Goal: Information Seeking & Learning: Learn about a topic

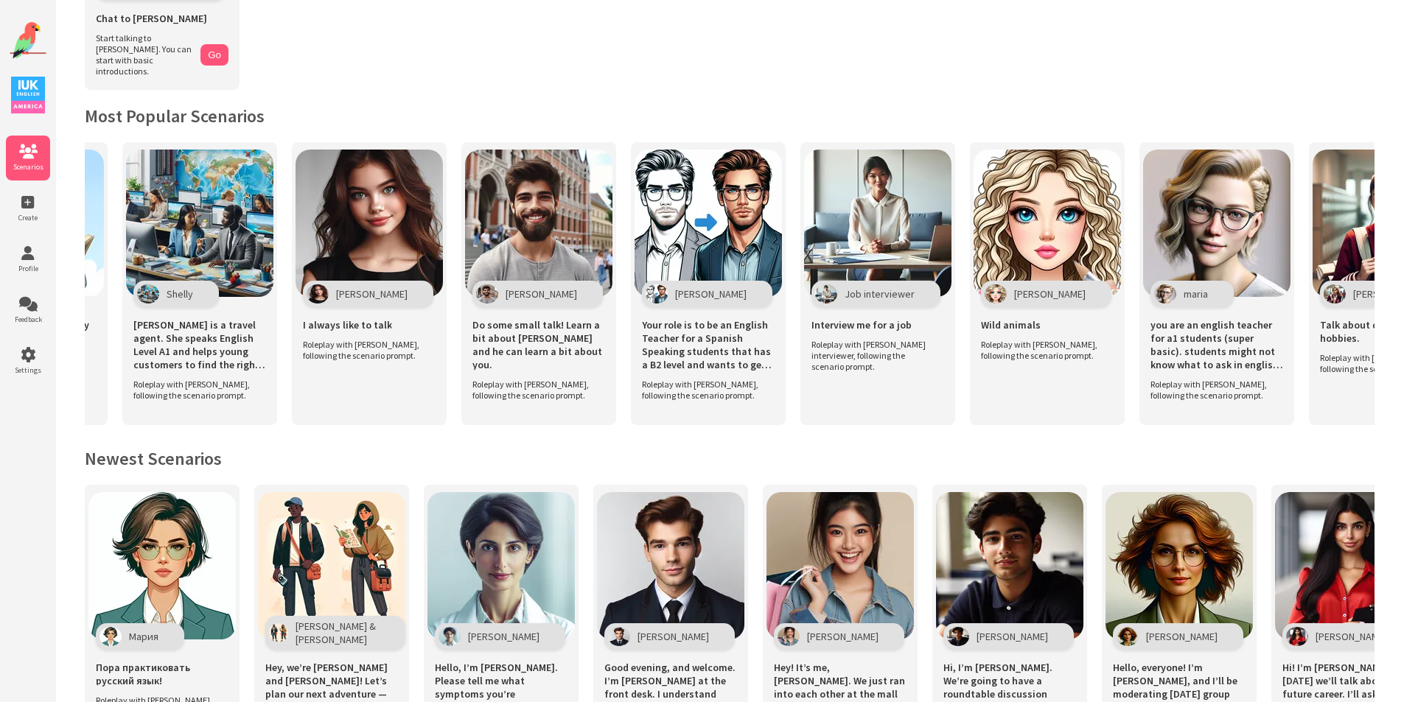
scroll to position [0, 2021]
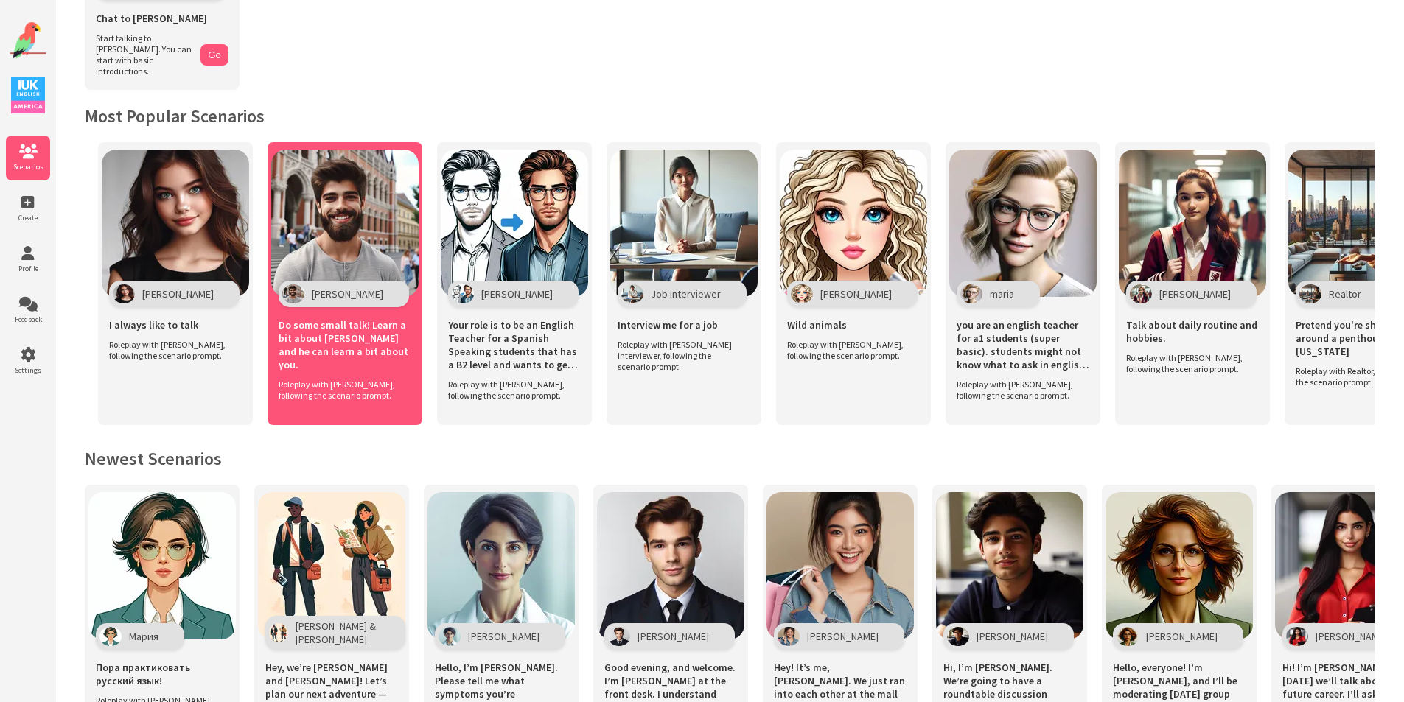
click at [328, 240] on img at bounding box center [344, 223] width 147 height 147
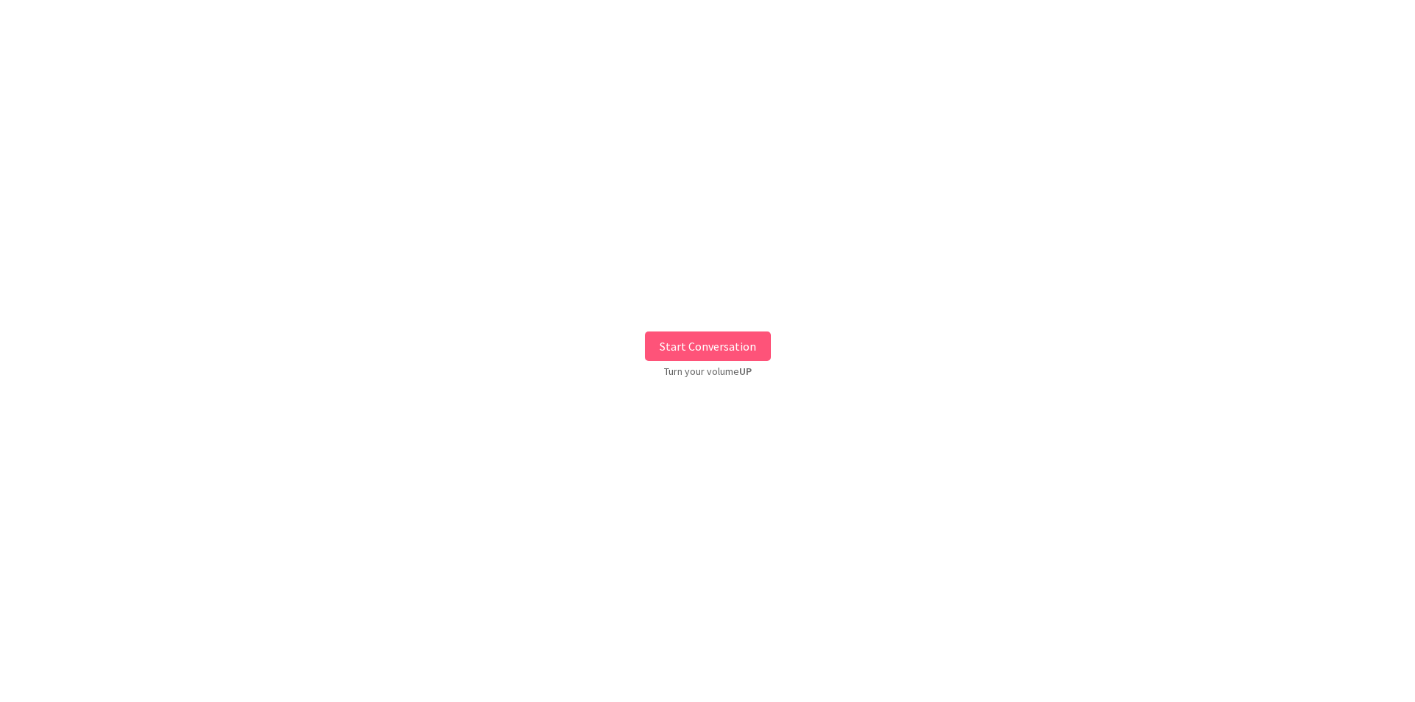
click at [677, 338] on button "Start Conversation" at bounding box center [708, 346] width 126 height 29
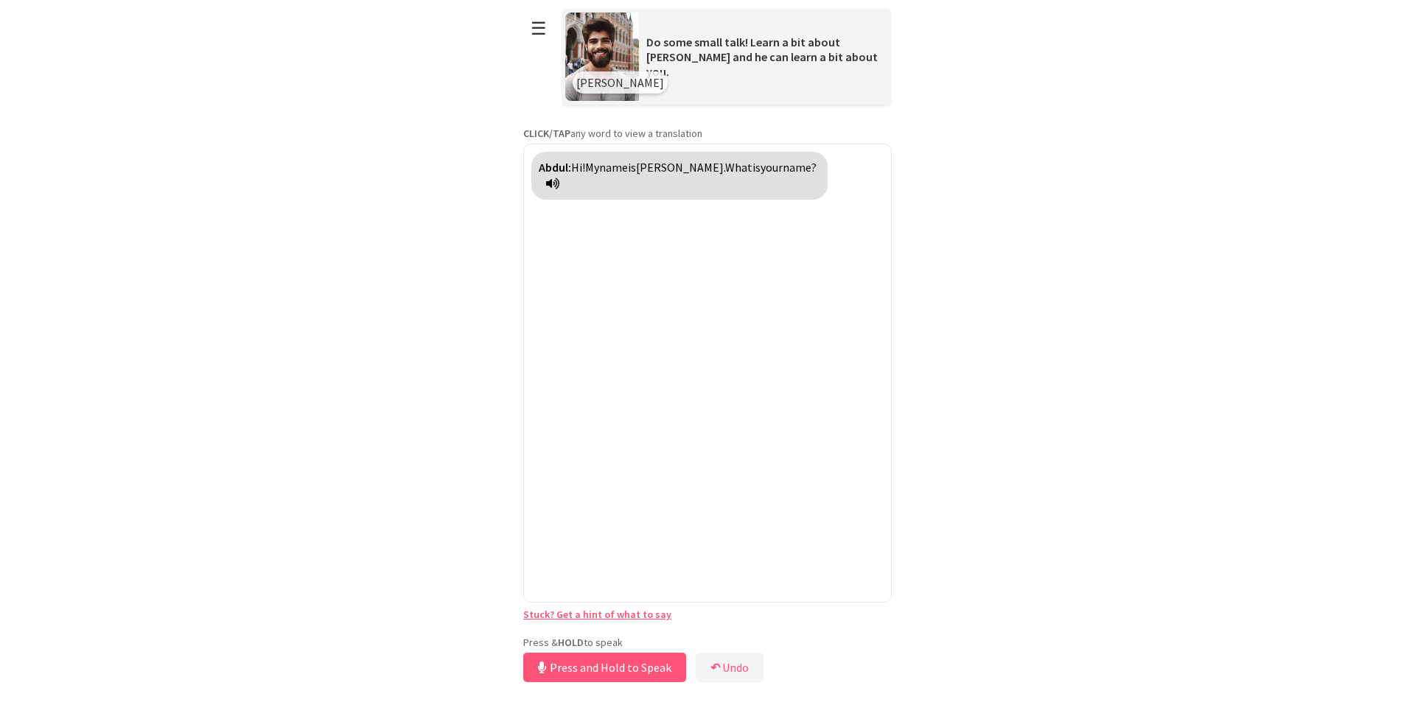
click at [627, 630] on div "**********" at bounding box center [707, 343] width 368 height 686
click at [595, 679] on button "Release to Stop Speaking" at bounding box center [602, 667] width 158 height 29
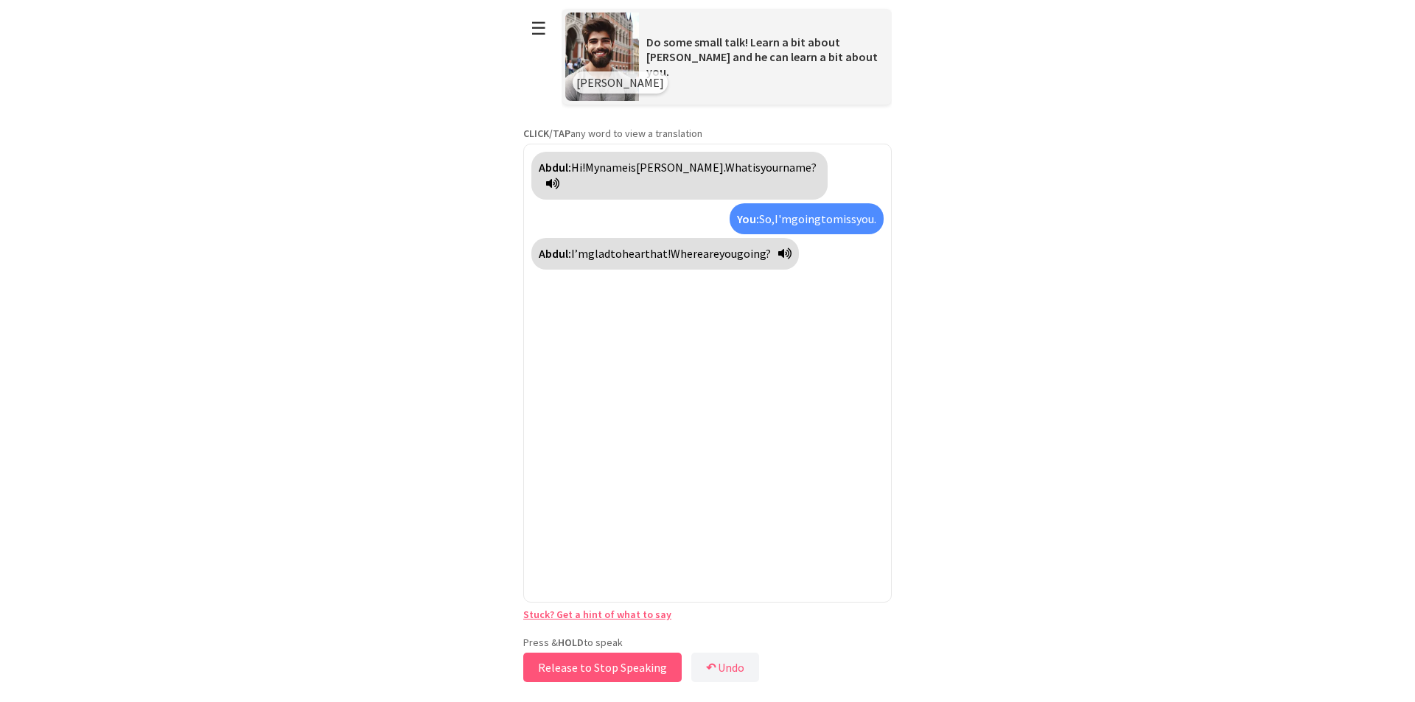
click at [592, 674] on button "Release to Stop Speaking" at bounding box center [602, 667] width 158 height 29
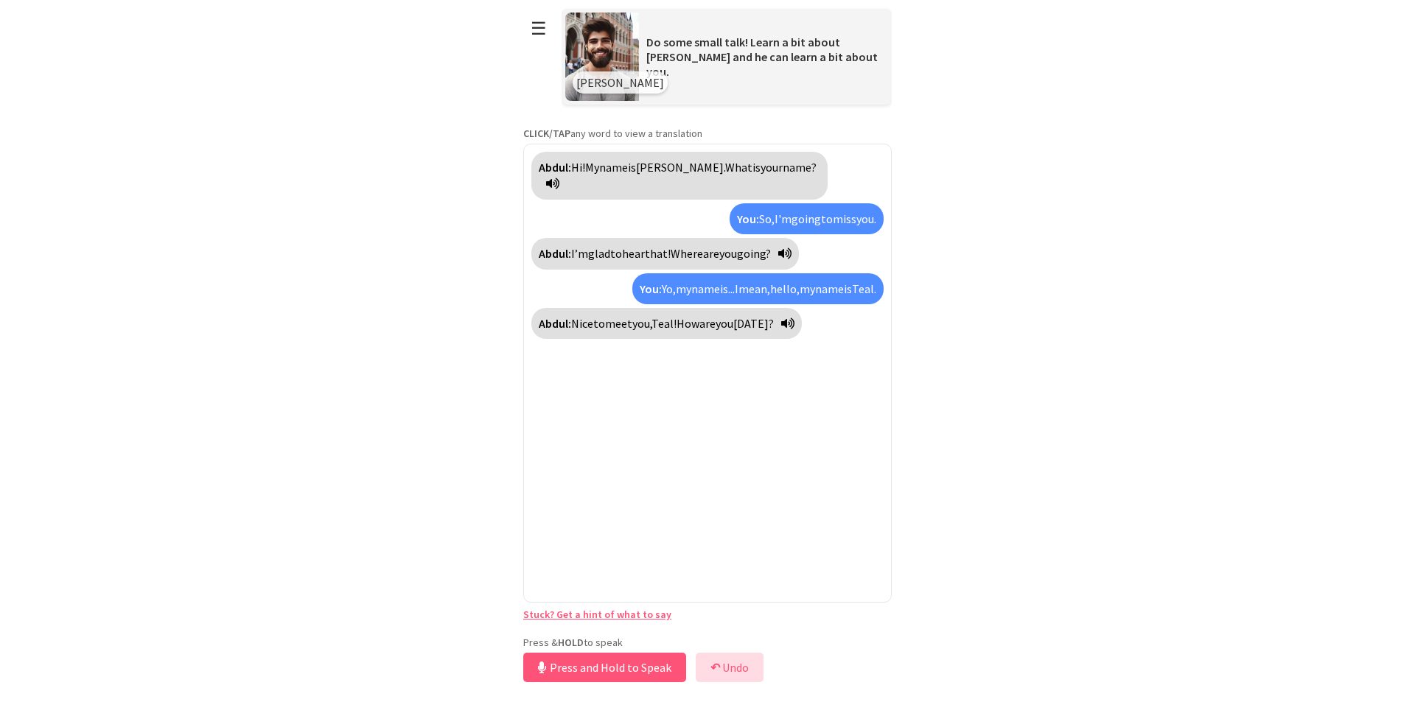
click at [721, 669] on button "↶ Undo" at bounding box center [730, 667] width 68 height 29
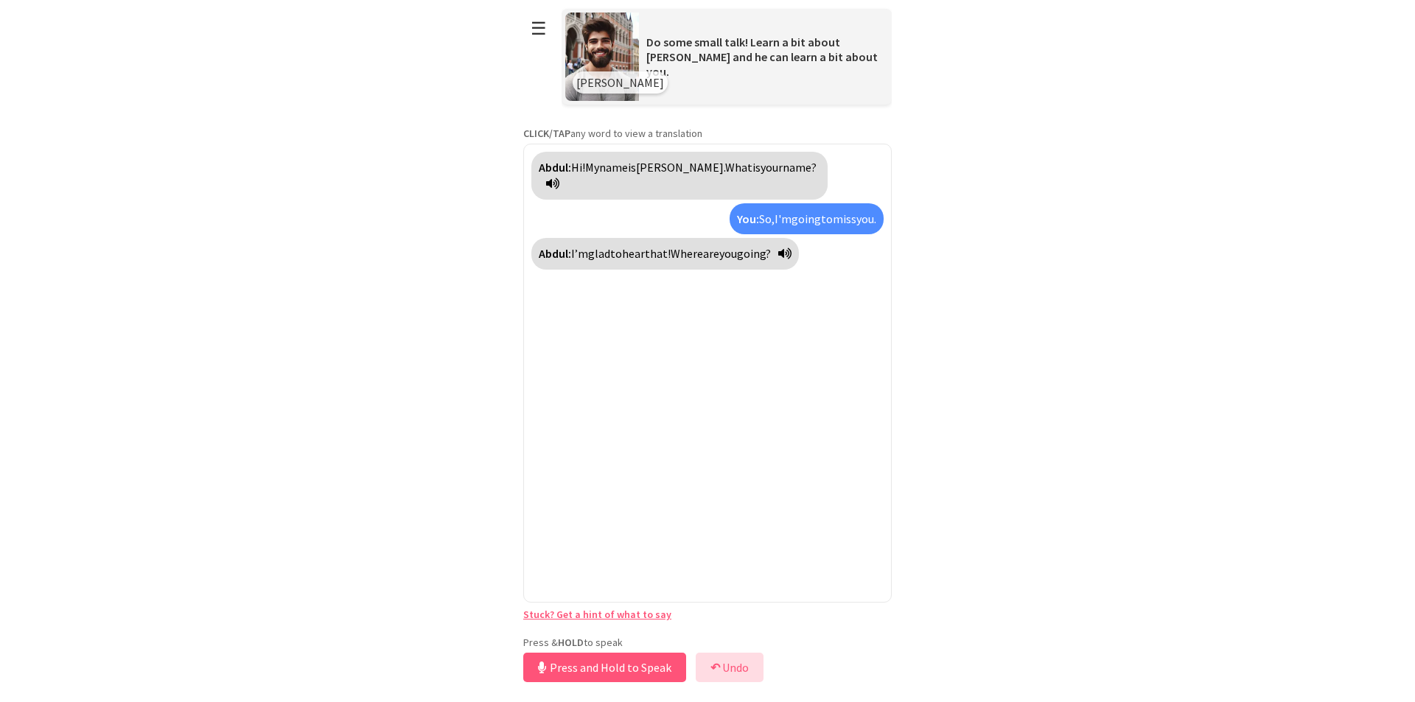
click at [721, 669] on button "↶ Undo" at bounding box center [730, 667] width 68 height 29
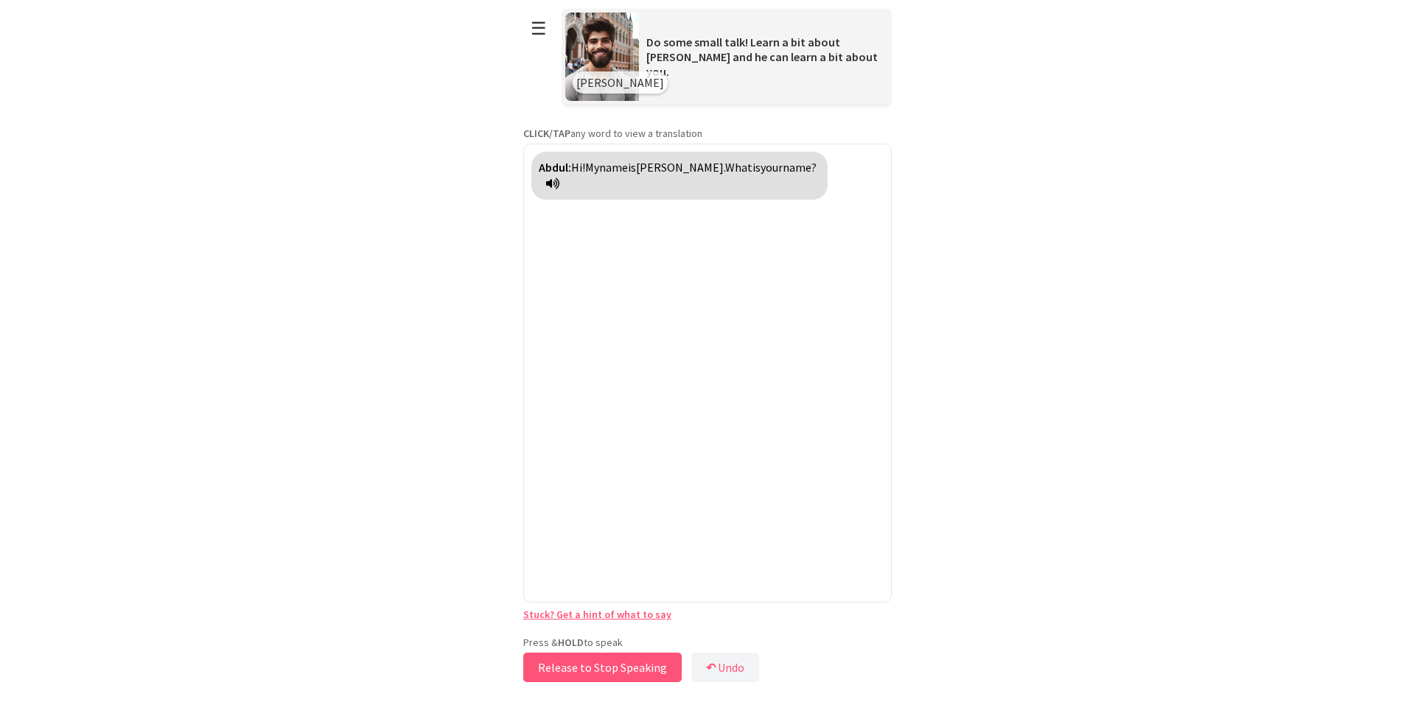
click at [647, 663] on button "Release to Stop Speaking" at bounding box center [602, 667] width 158 height 29
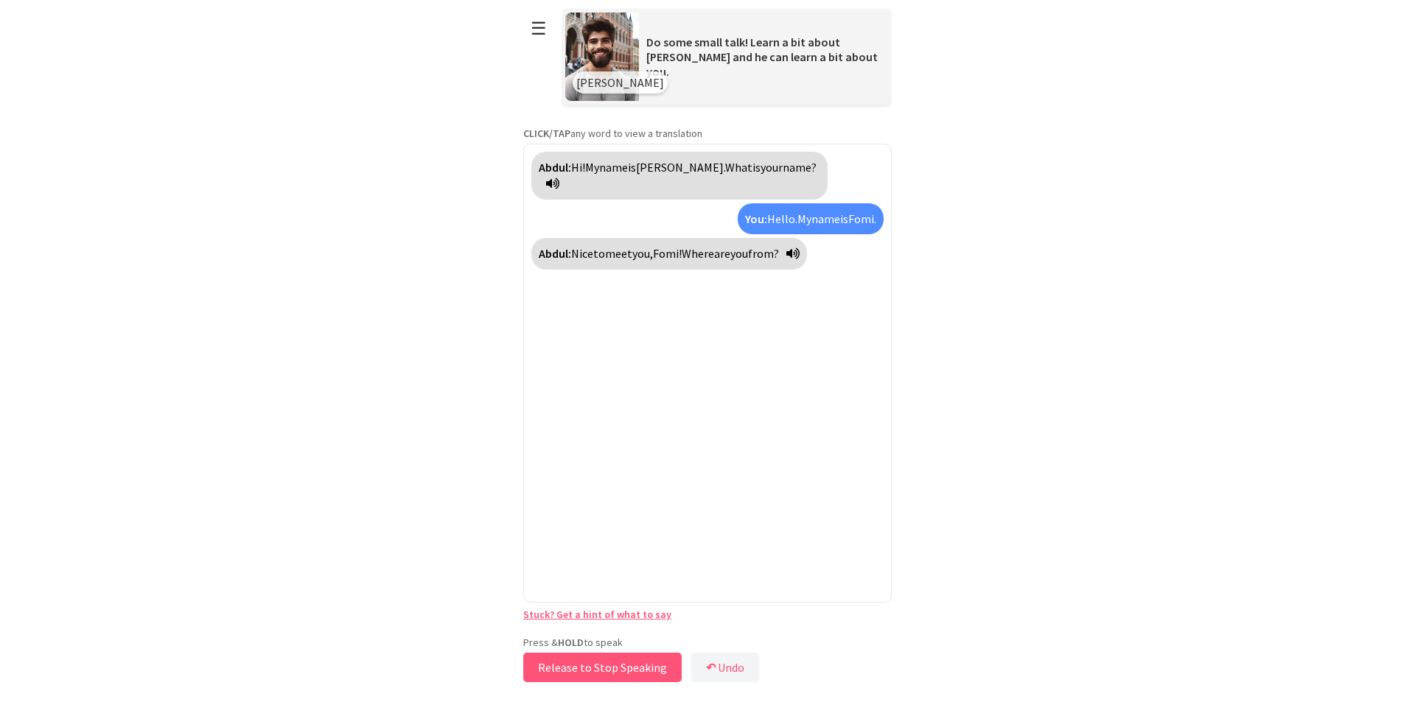
click at [606, 668] on button "Release to Stop Speaking" at bounding box center [602, 667] width 158 height 29
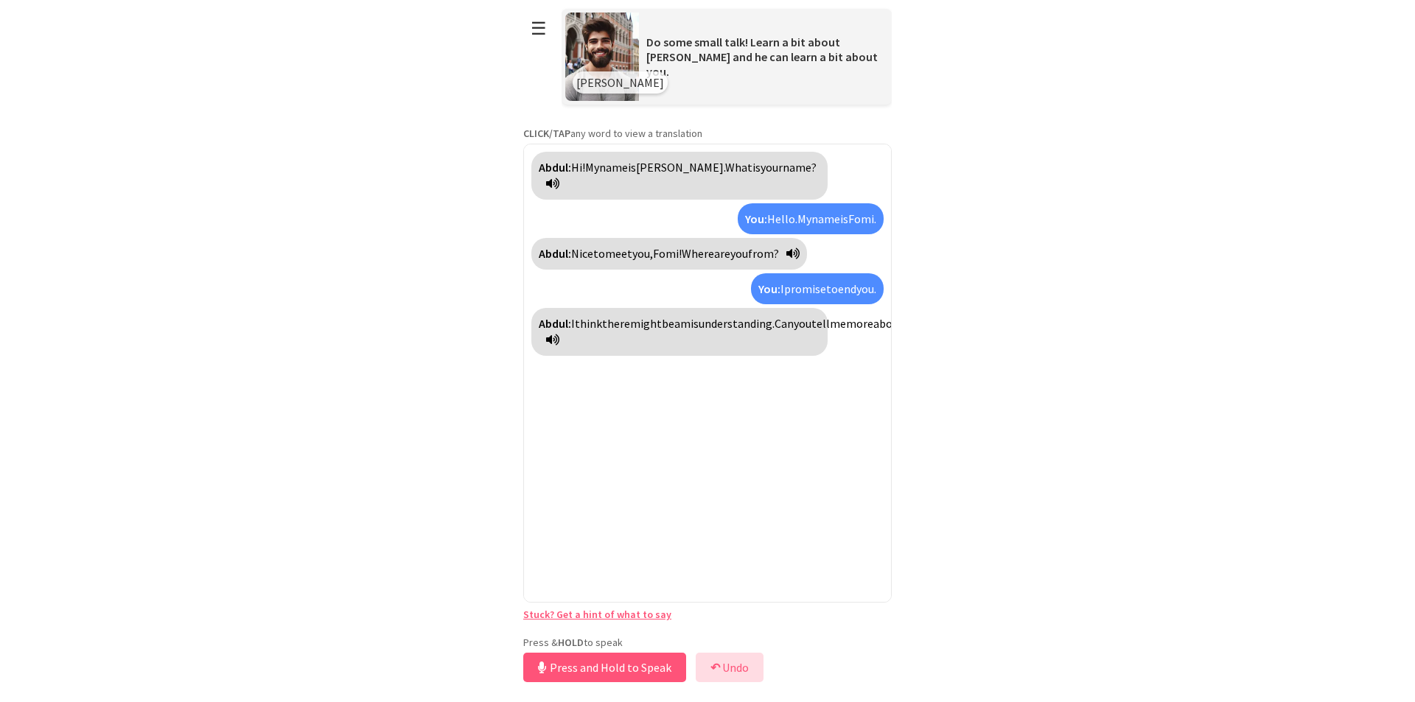
click at [718, 672] on b "↶" at bounding box center [715, 667] width 10 height 15
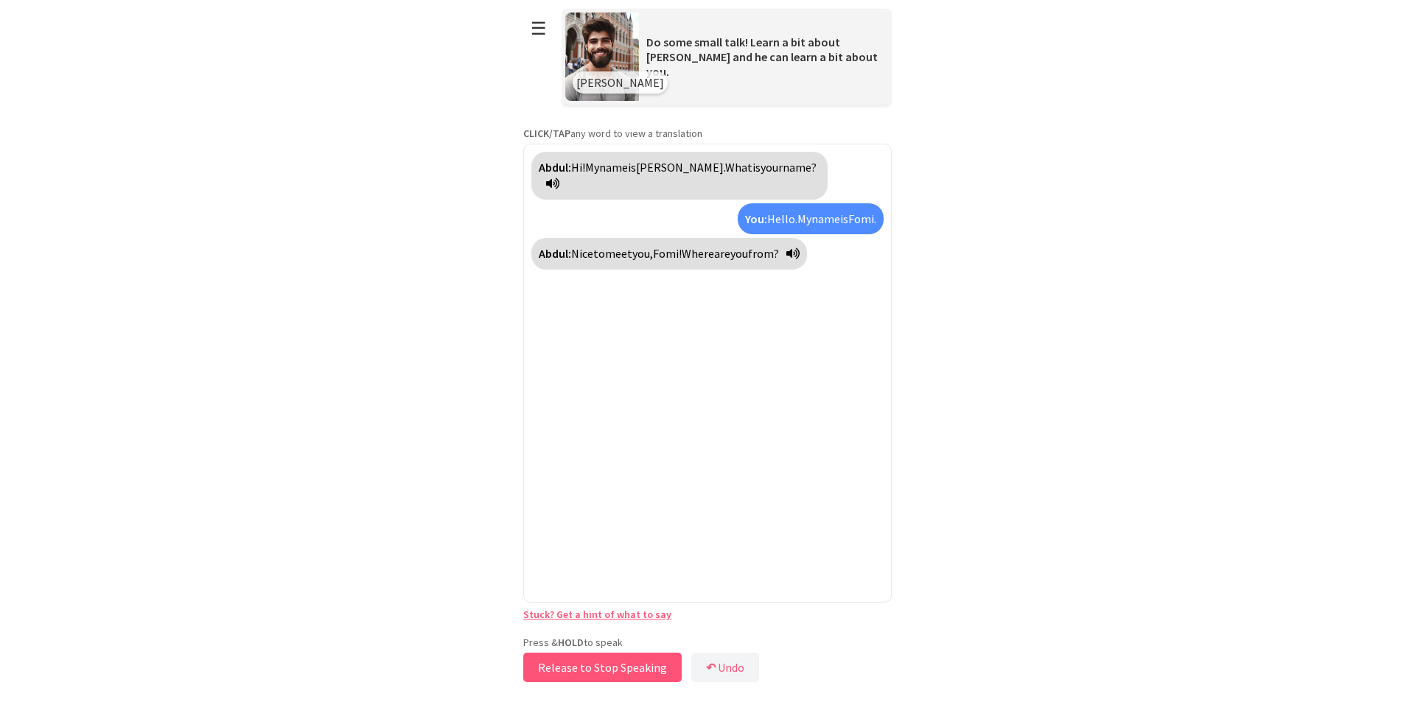
click at [630, 666] on button "Release to Stop Speaking" at bounding box center [602, 667] width 158 height 29
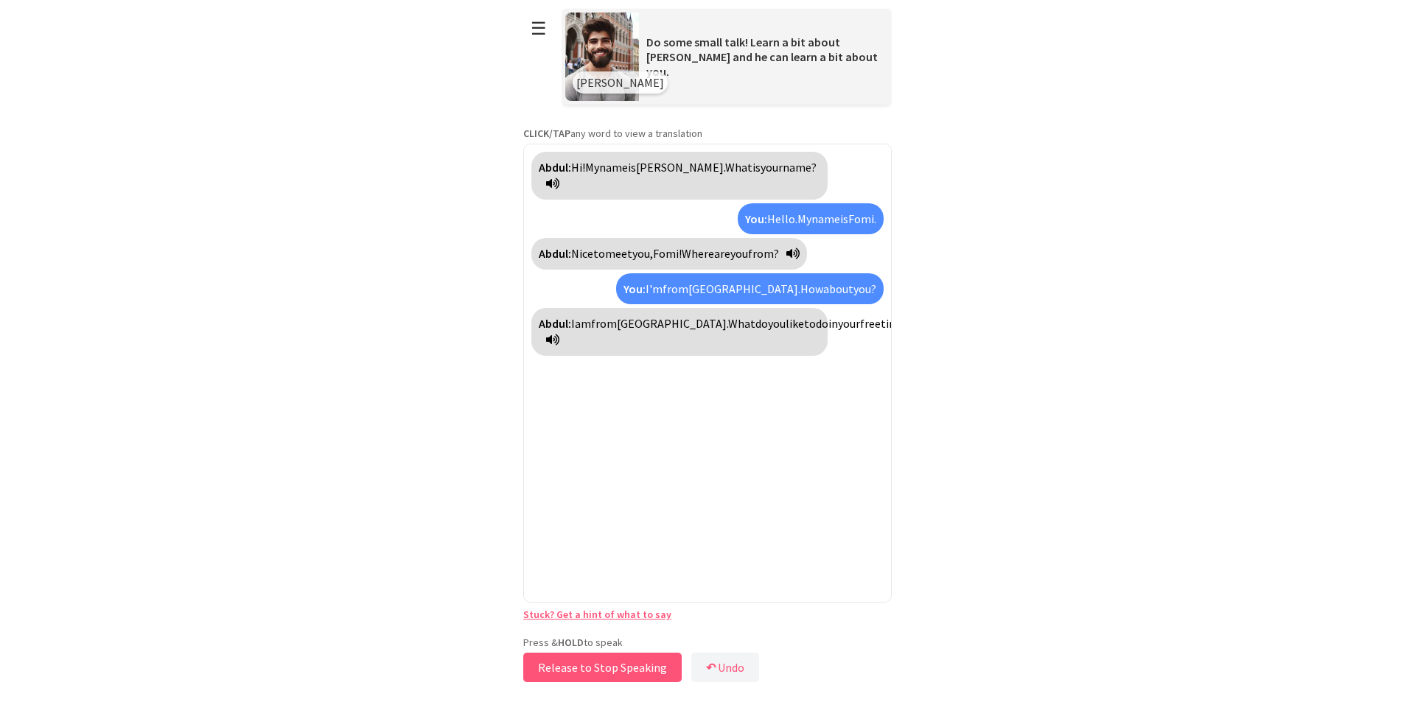
click at [630, 666] on button "Release to Stop Speaking" at bounding box center [602, 667] width 158 height 29
click at [646, 668] on button "Release to Stop Speaking" at bounding box center [602, 667] width 158 height 29
click at [719, 658] on button "↶ Undo" at bounding box center [725, 667] width 68 height 29
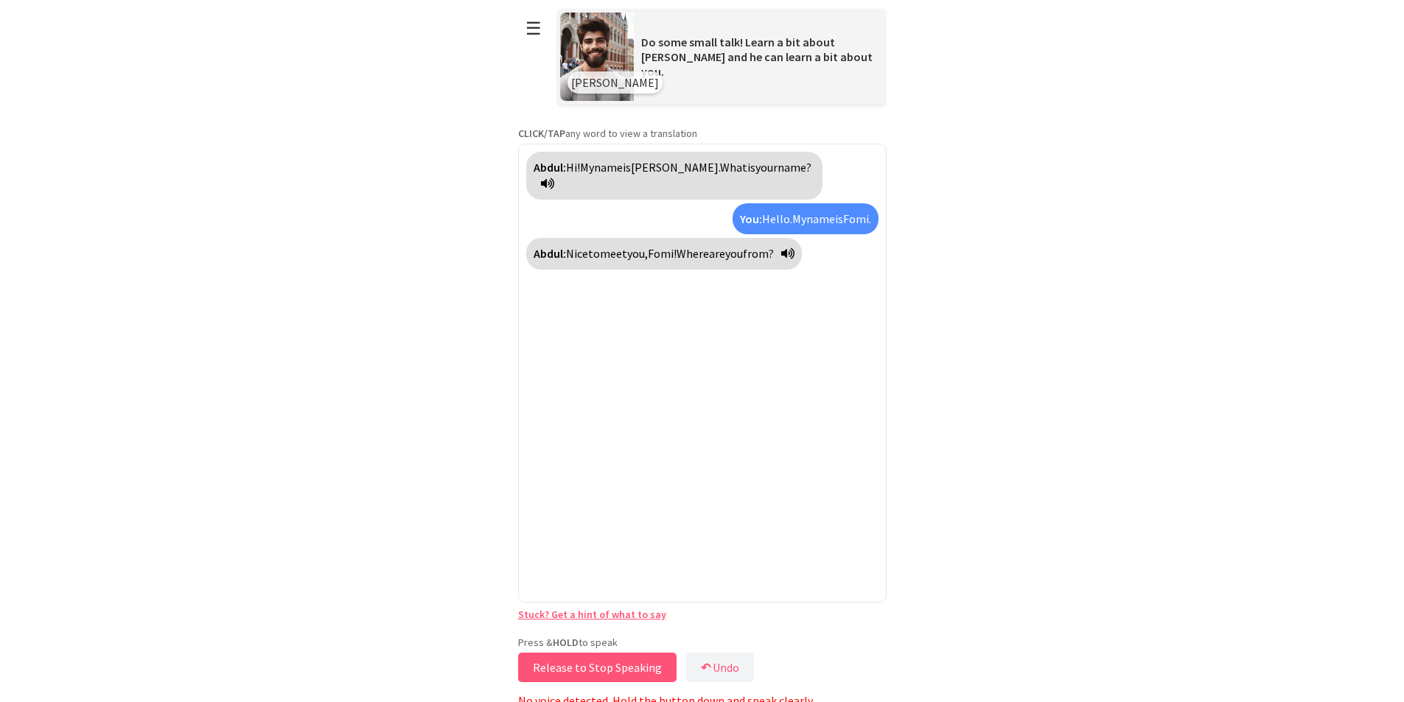
click at [637, 660] on button "Release to Stop Speaking" at bounding box center [597, 667] width 158 height 29
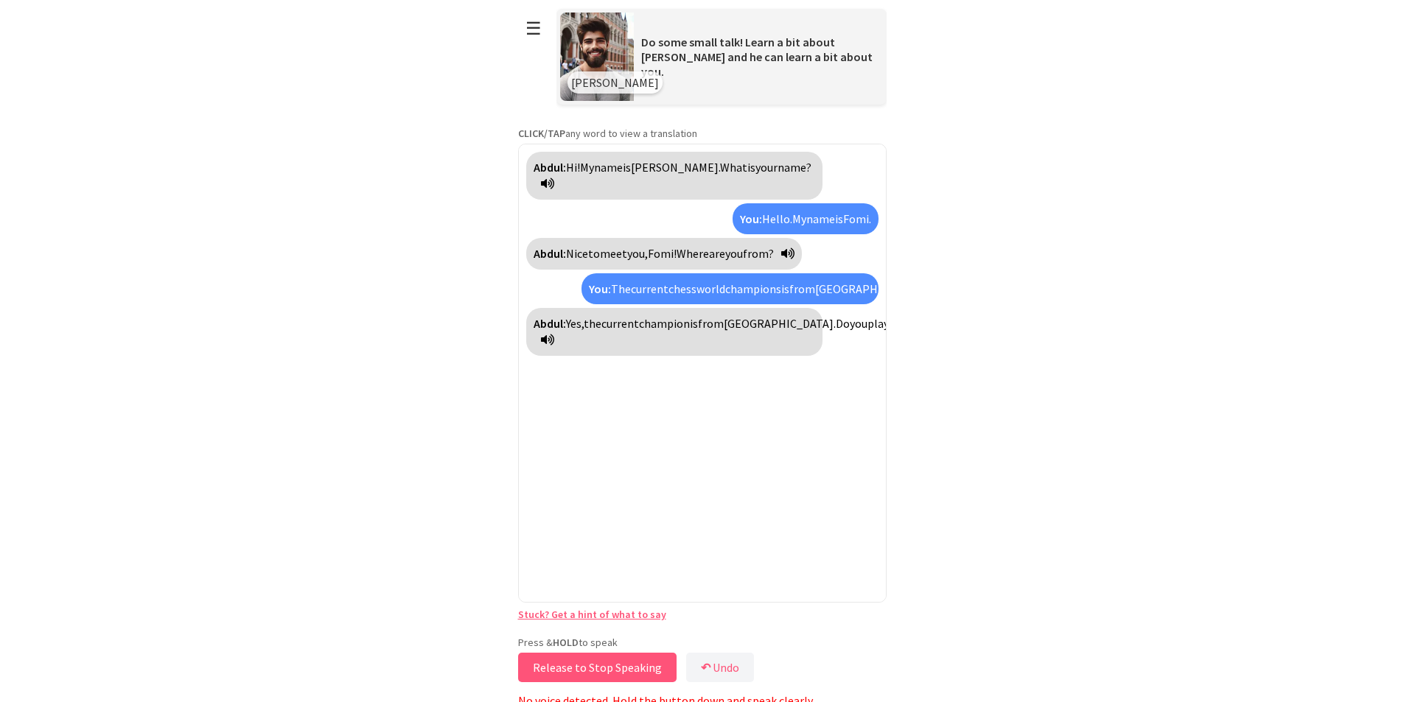
click at [637, 660] on button "Release to Stop Speaking" at bounding box center [597, 667] width 158 height 29
